Goal: Navigation & Orientation: Find specific page/section

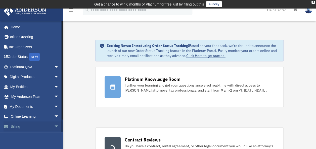
click at [24, 125] on link "Billing arrow_drop_down" at bounding box center [35, 127] width 63 height 10
click at [54, 124] on span "arrow_drop_down" at bounding box center [59, 127] width 10 height 10
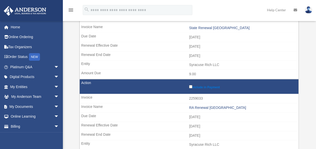
scroll to position [101, 0]
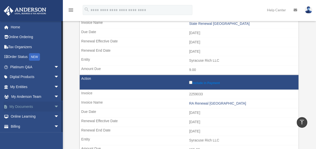
click at [24, 106] on link "My Documents arrow_drop_down" at bounding box center [35, 107] width 63 height 10
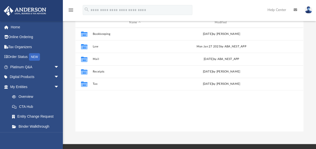
scroll to position [75, 0]
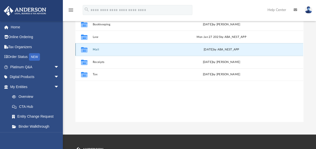
click at [97, 51] on button "Mail" at bounding box center [135, 49] width 85 height 3
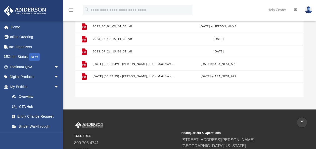
scroll to position [185, 0]
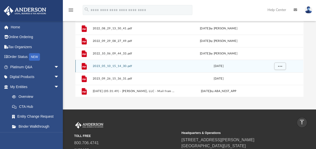
click at [85, 64] on icon "grid" at bounding box center [84, 66] width 5 height 7
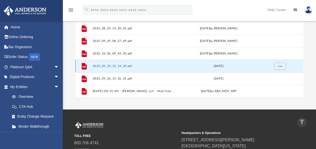
click at [85, 66] on icon "grid" at bounding box center [84, 66] width 5 height 7
drag, startPoint x: 85, startPoint y: 66, endPoint x: 165, endPoint y: 70, distance: 80.1
click at [165, 70] on div "File 2023_05_10_15_14_30.pdf Wed May 10 2023" at bounding box center [189, 66] width 228 height 13
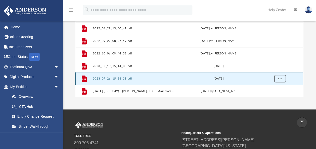
click at [282, 78] on span "More options" at bounding box center [280, 78] width 4 height 3
click at [203, 78] on div "Tue Sep 26 2023" at bounding box center [219, 79] width 83 height 5
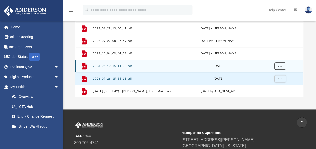
click at [280, 66] on span "More options" at bounding box center [280, 66] width 4 height 3
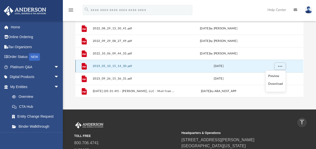
click at [115, 66] on button "2023_05_10_15_14_30.pdf" at bounding box center [134, 66] width 83 height 3
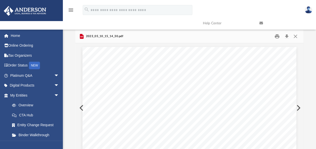
scroll to position [0, 0]
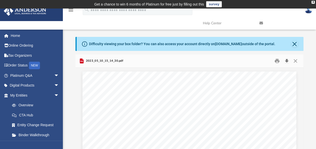
click at [286, 60] on button "Download" at bounding box center [286, 61] width 9 height 8
click at [297, 62] on button "Close" at bounding box center [295, 61] width 9 height 8
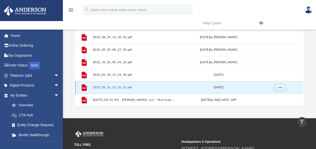
click at [113, 88] on button "2023_09_26_15_36_31.pdf" at bounding box center [134, 87] width 83 height 3
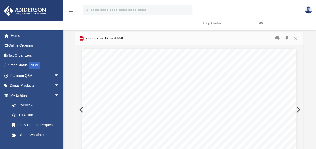
scroll to position [0, 0]
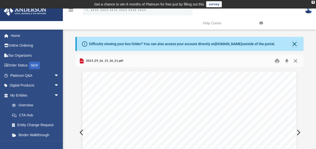
click at [295, 62] on button "Close" at bounding box center [295, 61] width 9 height 8
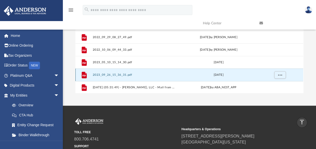
click at [117, 74] on button "2023_09_26_15_36_31.pdf" at bounding box center [134, 74] width 83 height 3
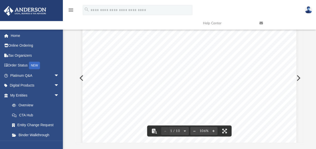
scroll to position [0, 0]
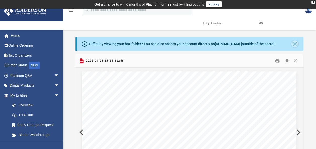
click at [292, 43] on button "Close" at bounding box center [294, 44] width 7 height 7
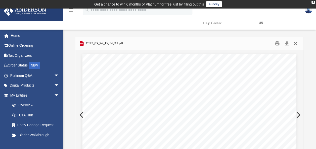
click at [295, 45] on button "Close" at bounding box center [295, 44] width 9 height 8
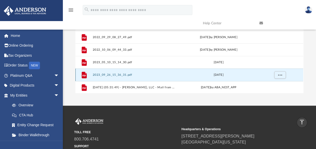
click at [112, 74] on button "2023_09_26_15_36_31.pdf" at bounding box center [134, 74] width 83 height 3
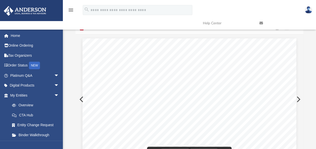
scroll to position [0, 0]
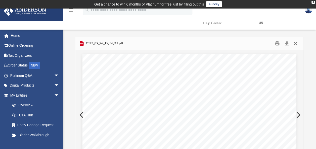
click at [296, 43] on button "Close" at bounding box center [295, 44] width 9 height 8
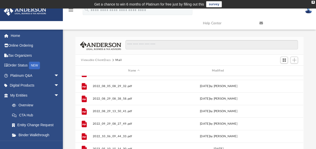
scroll to position [87, 0]
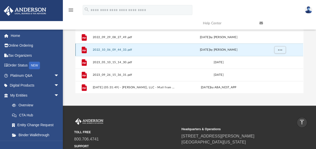
click at [121, 50] on button "2022_10_06_09_44_33.pdf" at bounding box center [134, 49] width 83 height 3
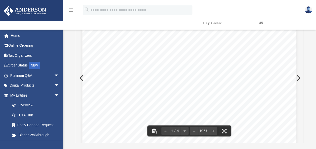
scroll to position [0, 0]
click at [72, 11] on icon "menu" at bounding box center [71, 10] width 6 height 6
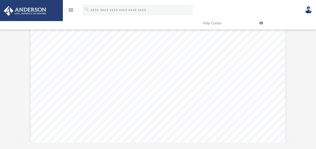
scroll to position [110, 281]
click at [70, 8] on icon "menu" at bounding box center [71, 10] width 6 height 6
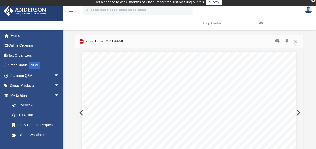
scroll to position [0, 0]
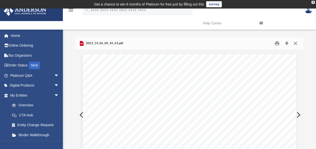
click at [298, 43] on button "Close" at bounding box center [295, 44] width 9 height 8
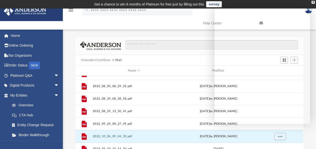
click at [179, 16] on div "menu search Site Menu add marvenep6@gmail.com My Profile Reset Password Logout …" at bounding box center [158, 17] width 309 height 26
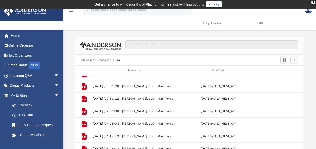
scroll to position [235, 0]
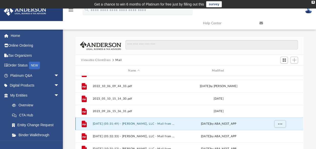
click at [119, 123] on button "2024.06.18 (05:31:49) - Daniel K. Sommers, LLC - Mail from BANK OF AMERICA.pdf" at bounding box center [134, 124] width 83 height 3
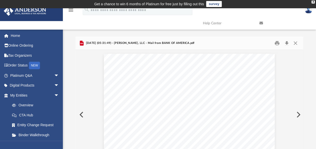
scroll to position [0, 0]
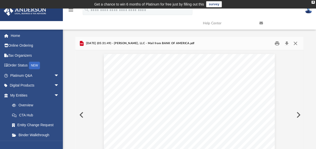
click at [298, 42] on button "Close" at bounding box center [295, 44] width 9 height 8
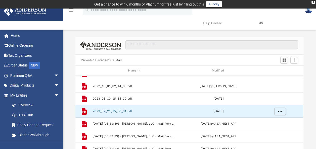
drag, startPoint x: 279, startPoint y: 111, endPoint x: 203, endPoint y: 15, distance: 122.6
click at [203, 15] on link "Help Center" at bounding box center [227, 23] width 57 height 20
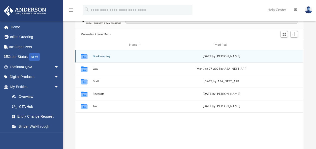
scroll to position [50, 0]
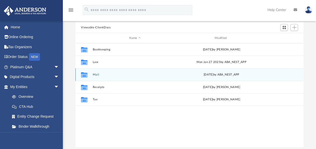
click at [86, 74] on icon "grid" at bounding box center [84, 75] width 7 height 4
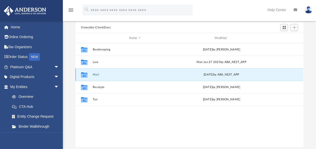
click at [95, 73] on button "Mail" at bounding box center [135, 74] width 85 height 3
click at [96, 74] on button "Mail" at bounding box center [135, 74] width 85 height 3
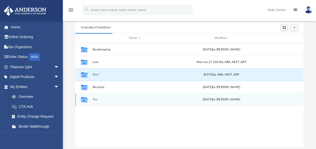
click at [97, 99] on button "Tax" at bounding box center [135, 99] width 85 height 3
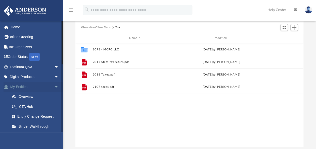
click at [54, 87] on span "arrow_drop_down" at bounding box center [59, 87] width 10 height 10
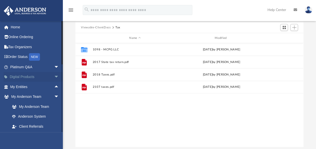
click at [25, 76] on link "Digital Products arrow_drop_down" at bounding box center [35, 77] width 63 height 10
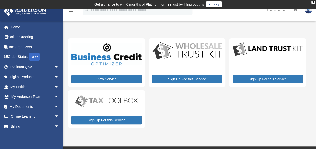
click at [118, 58] on img at bounding box center [106, 54] width 70 height 22
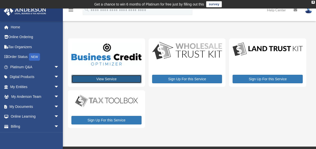
click at [107, 80] on link "View Service" at bounding box center [106, 79] width 70 height 9
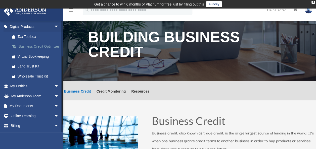
scroll to position [66, 0]
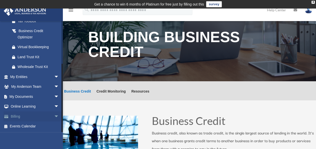
click at [15, 115] on link "Billing arrow_drop_down" at bounding box center [35, 117] width 63 height 10
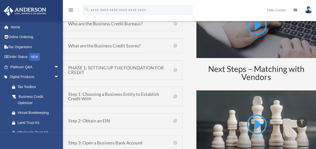
scroll to position [327, 0]
